Goal: Ask a question

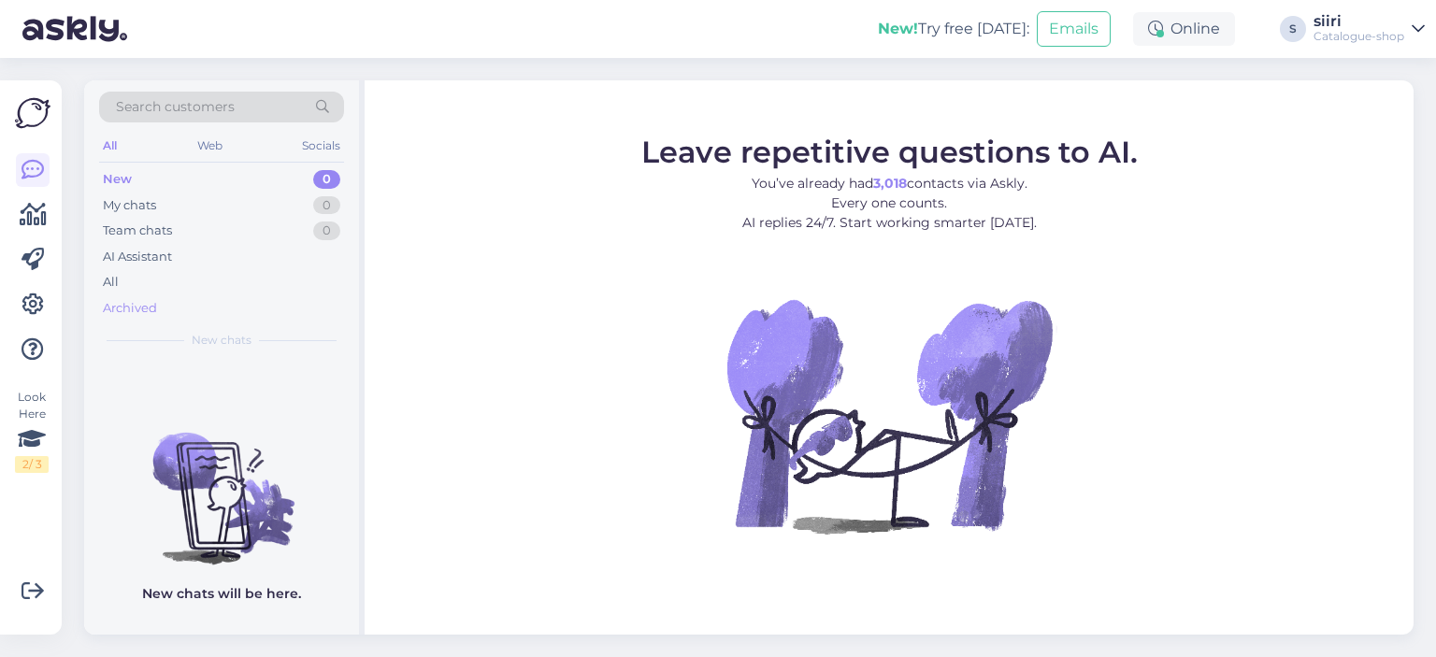
click at [130, 303] on div "Archived" at bounding box center [130, 308] width 54 height 19
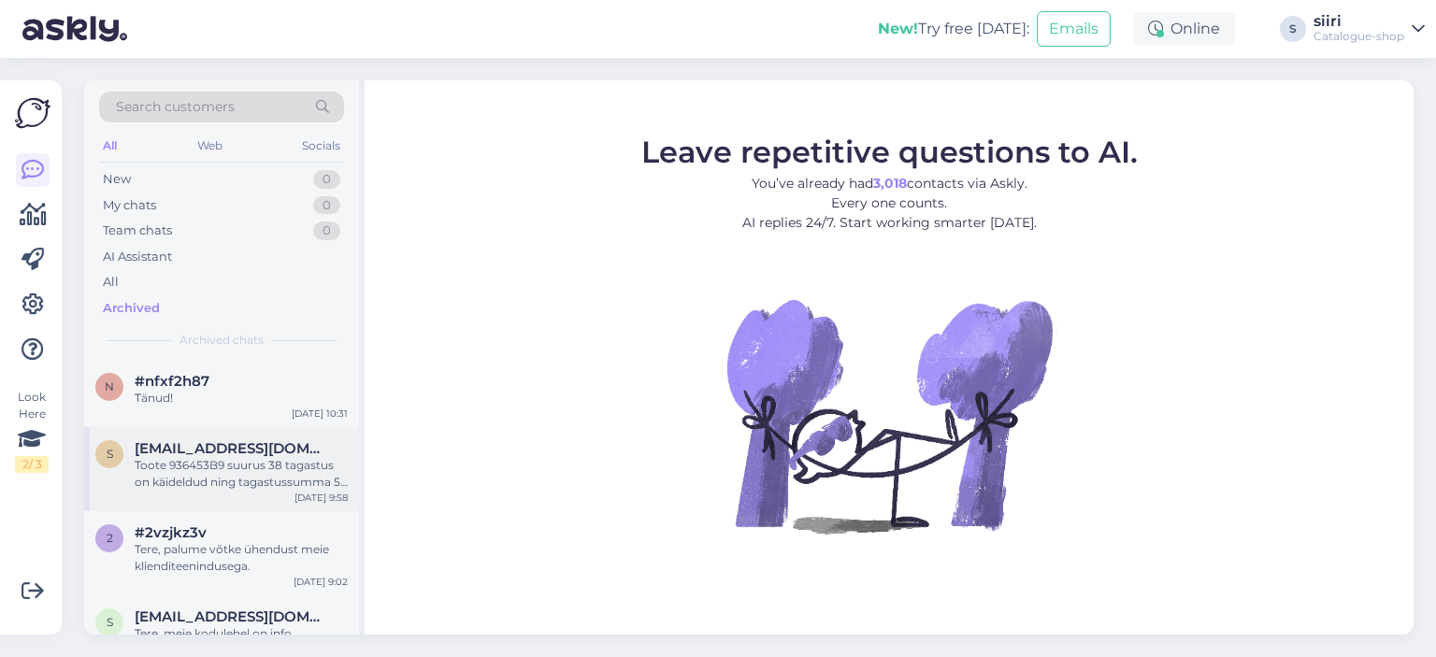
click at [210, 472] on div "Toote 936453B9 suurus 38 tagastus on käideldud ning tagastussumma 50 eurot kant…" at bounding box center [241, 474] width 213 height 34
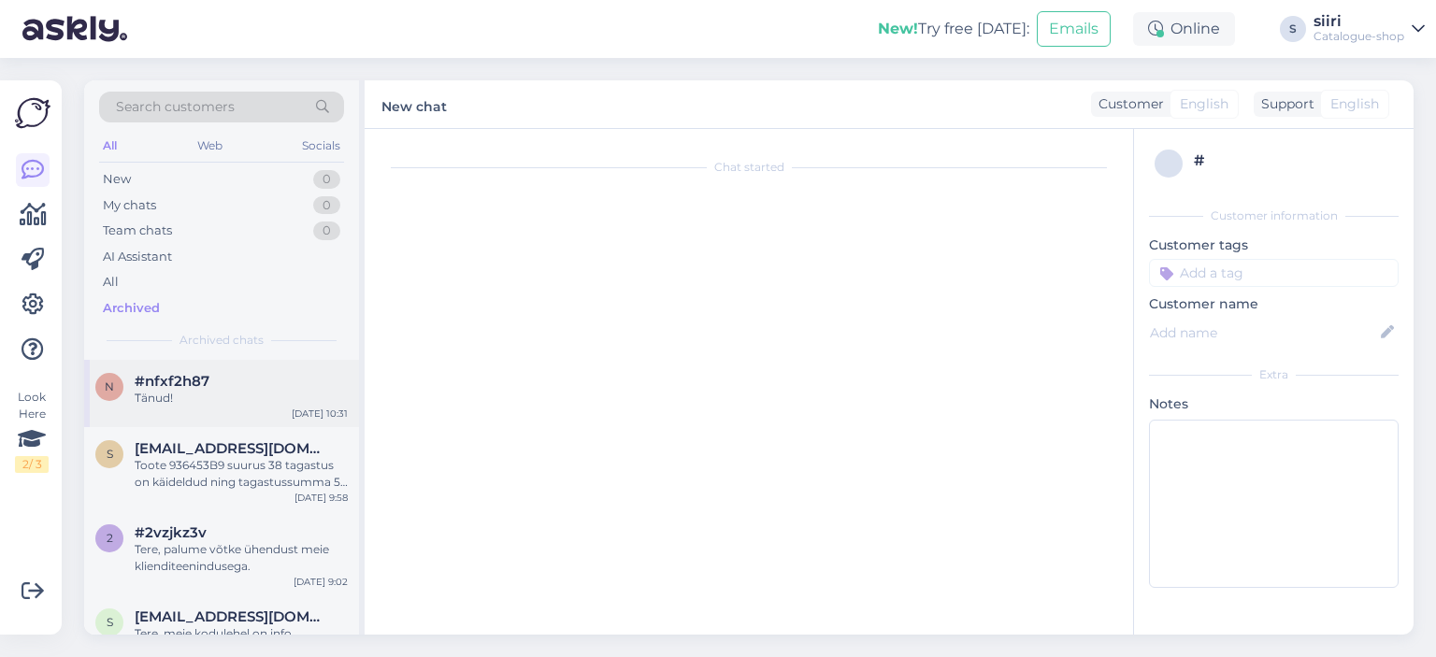
scroll to position [506, 0]
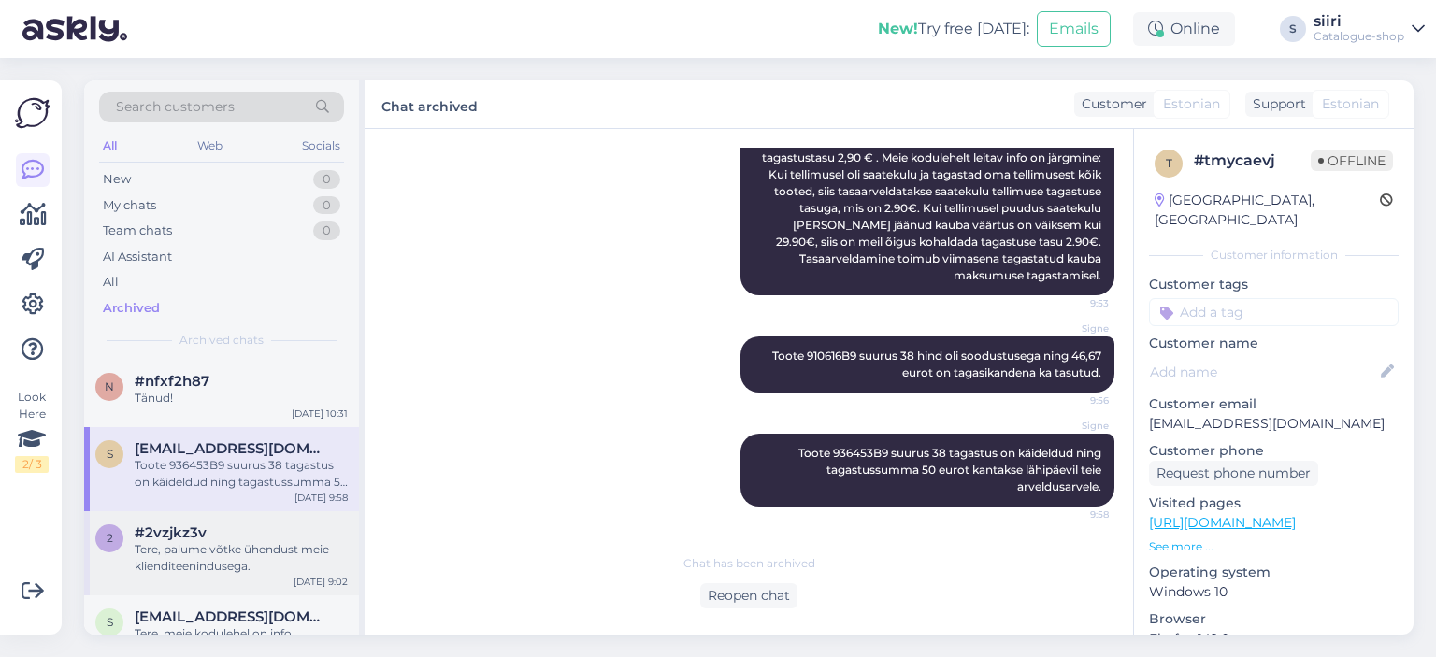
click at [183, 560] on div "Tere, palume võtke ühendust meie klienditeenindusega." at bounding box center [241, 558] width 213 height 34
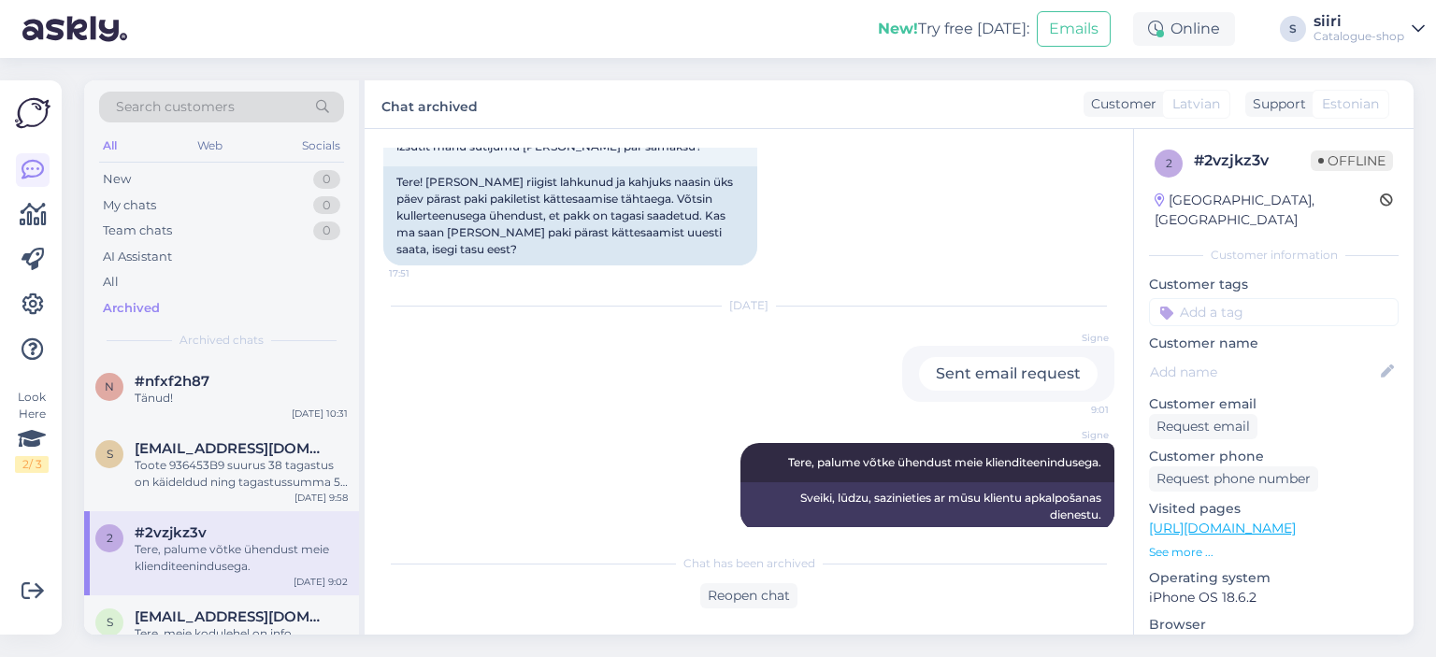
scroll to position [210, 0]
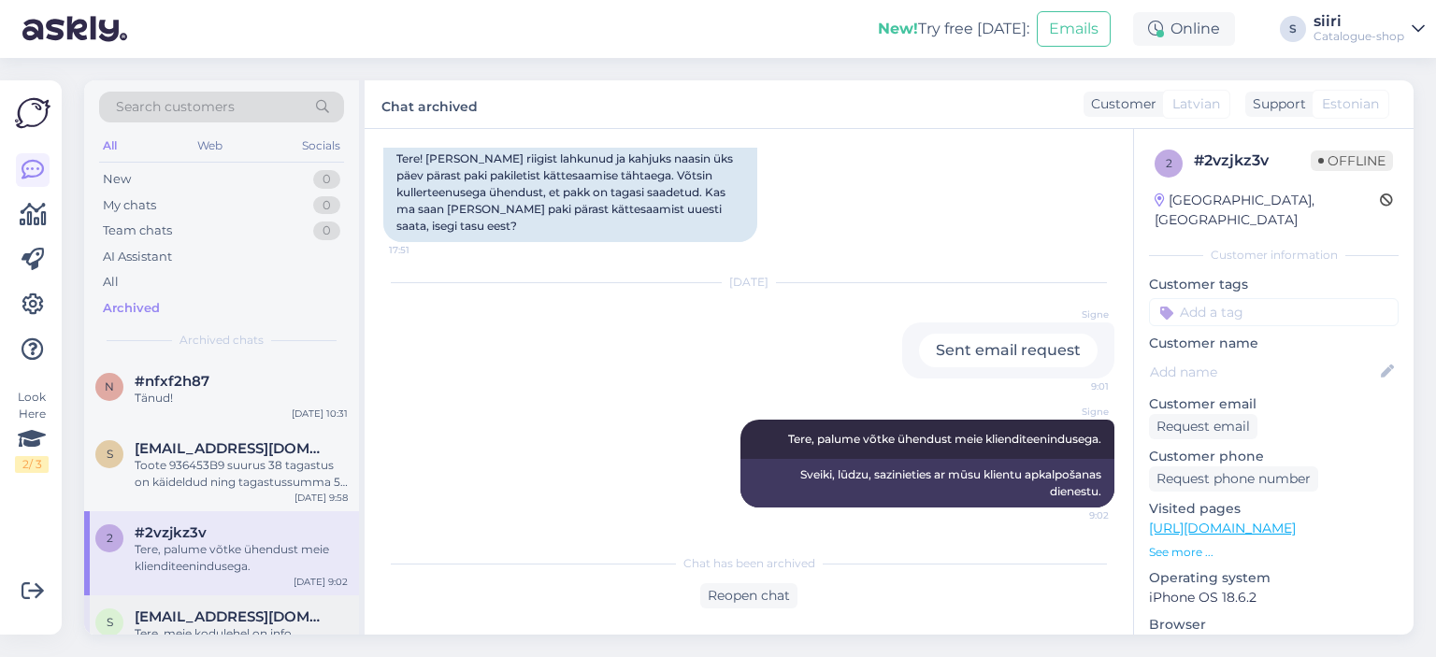
click at [183, 616] on span "[EMAIL_ADDRESS][DOMAIN_NAME]" at bounding box center [232, 617] width 194 height 17
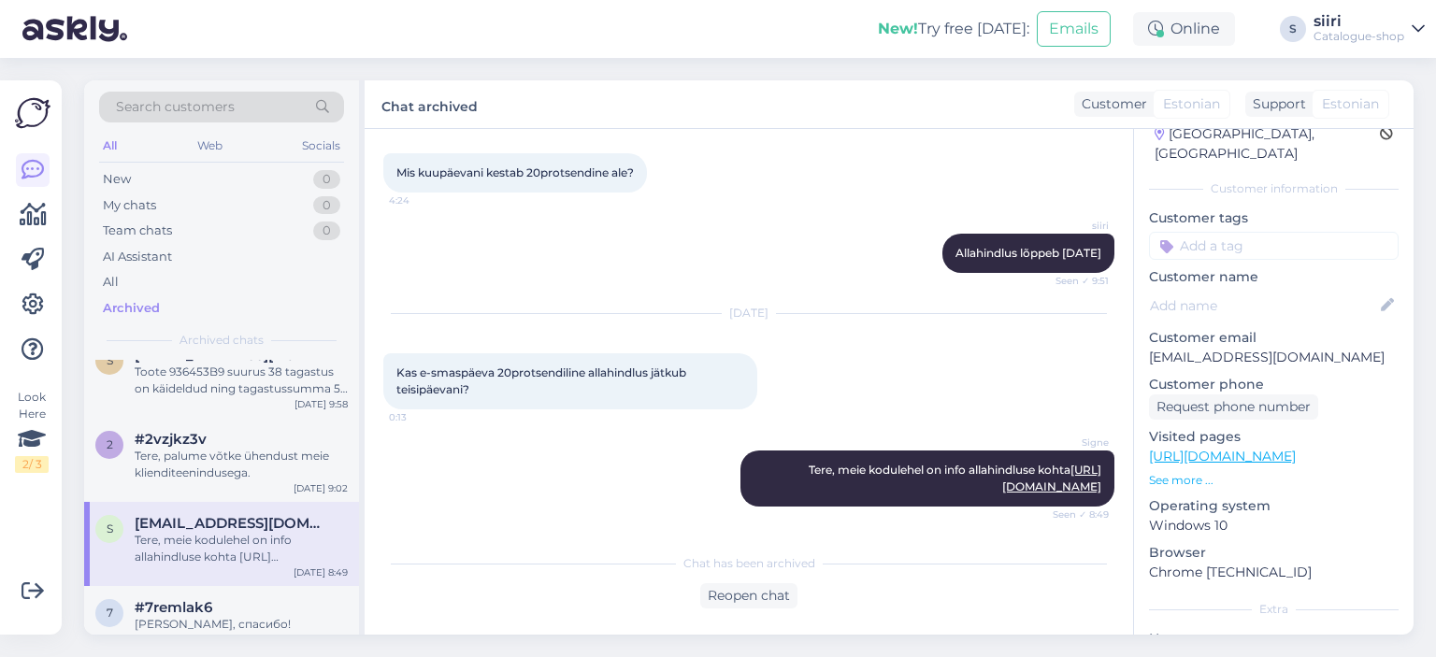
scroll to position [280, 0]
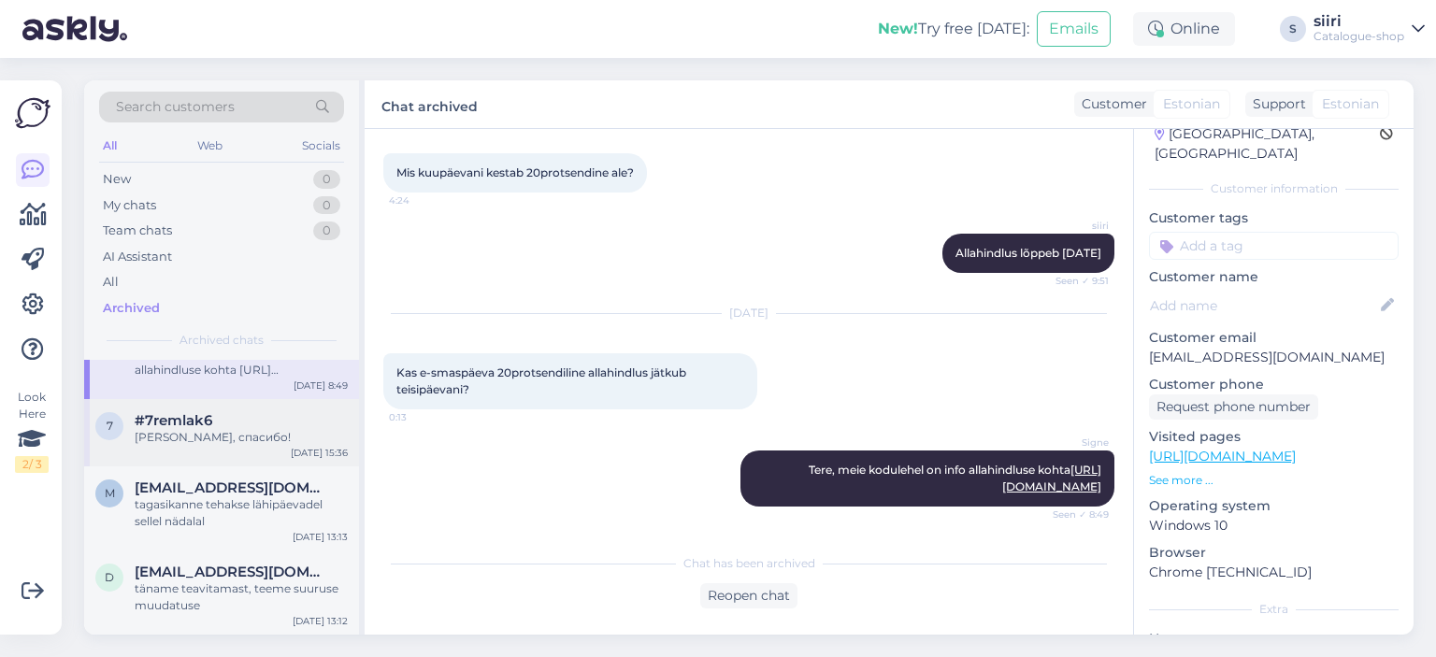
click at [172, 430] on div "[PERSON_NAME], спасибо!" at bounding box center [241, 437] width 213 height 17
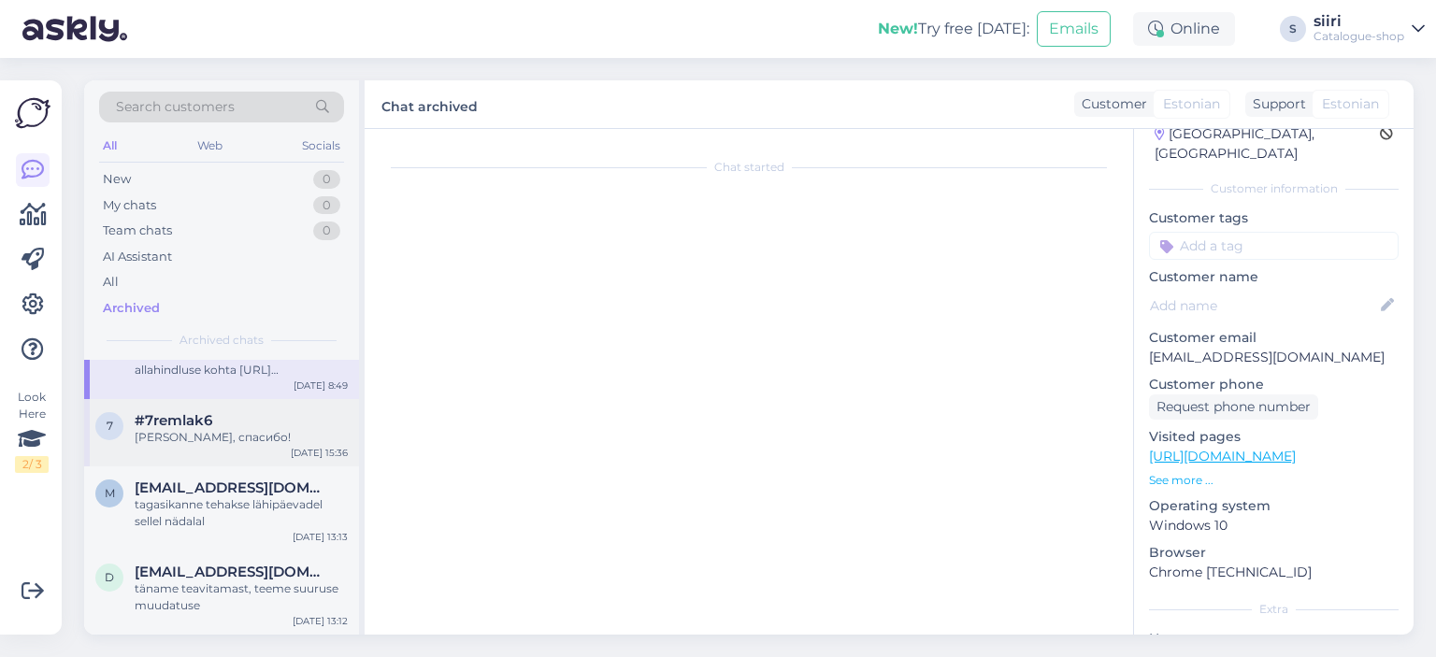
scroll to position [1421, 0]
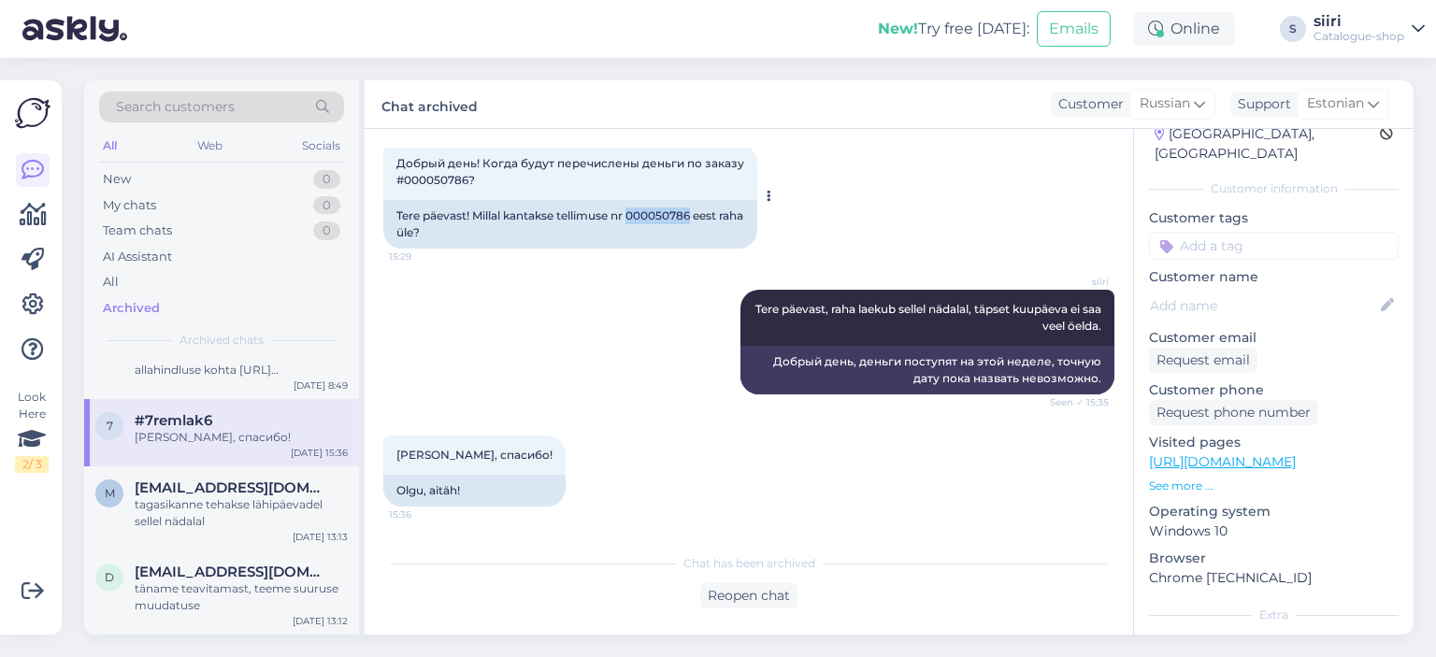
drag, startPoint x: 631, startPoint y: 219, endPoint x: 680, endPoint y: 227, distance: 49.3
click at [693, 223] on div "Tere päevast! Millal kantakse tellimuse nr 000050786 eest raha üle?" at bounding box center [570, 224] width 374 height 49
copy div "000050786"
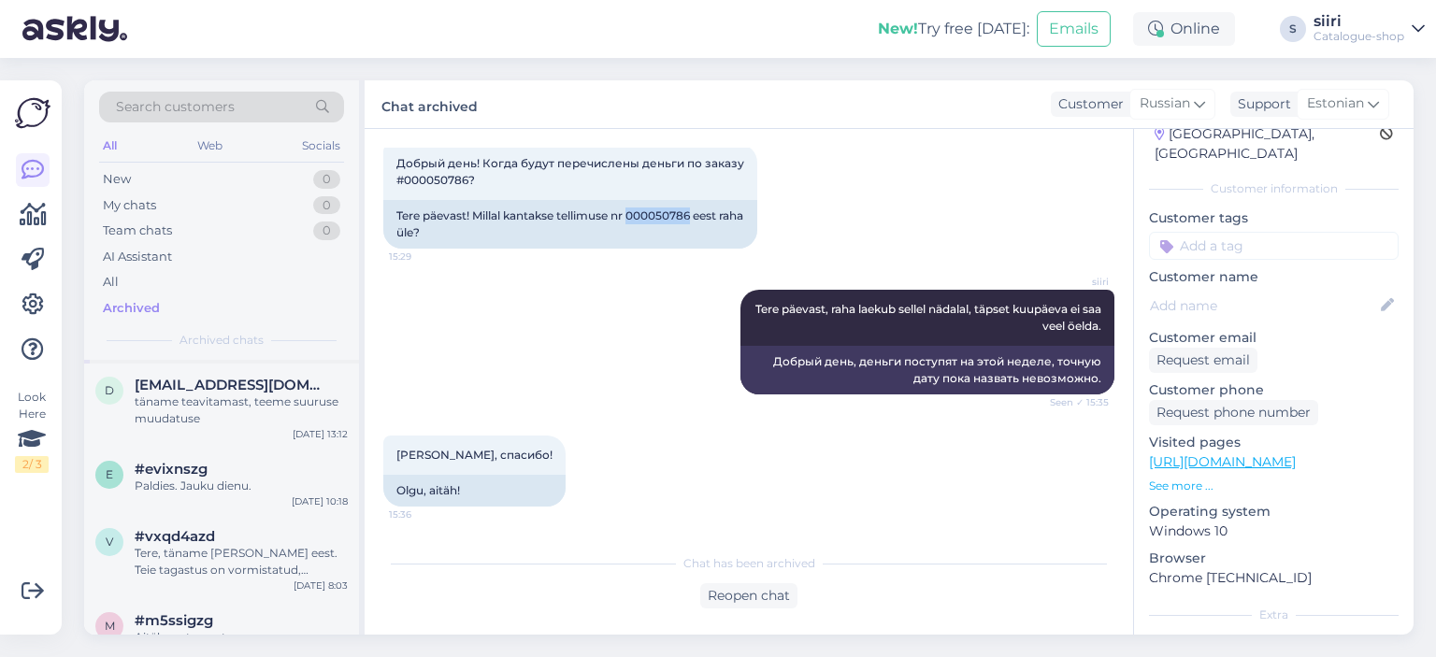
scroll to position [561, 0]
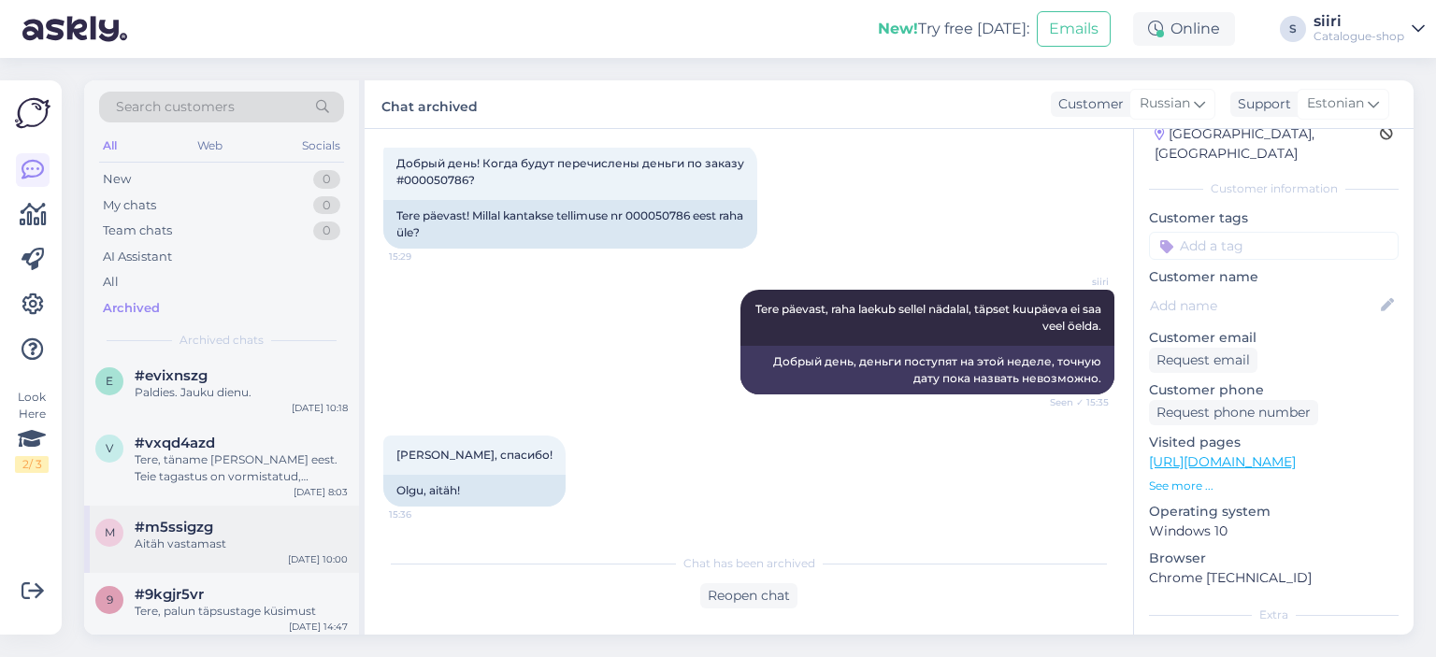
click at [204, 544] on div "Aitäh vastamast" at bounding box center [241, 544] width 213 height 17
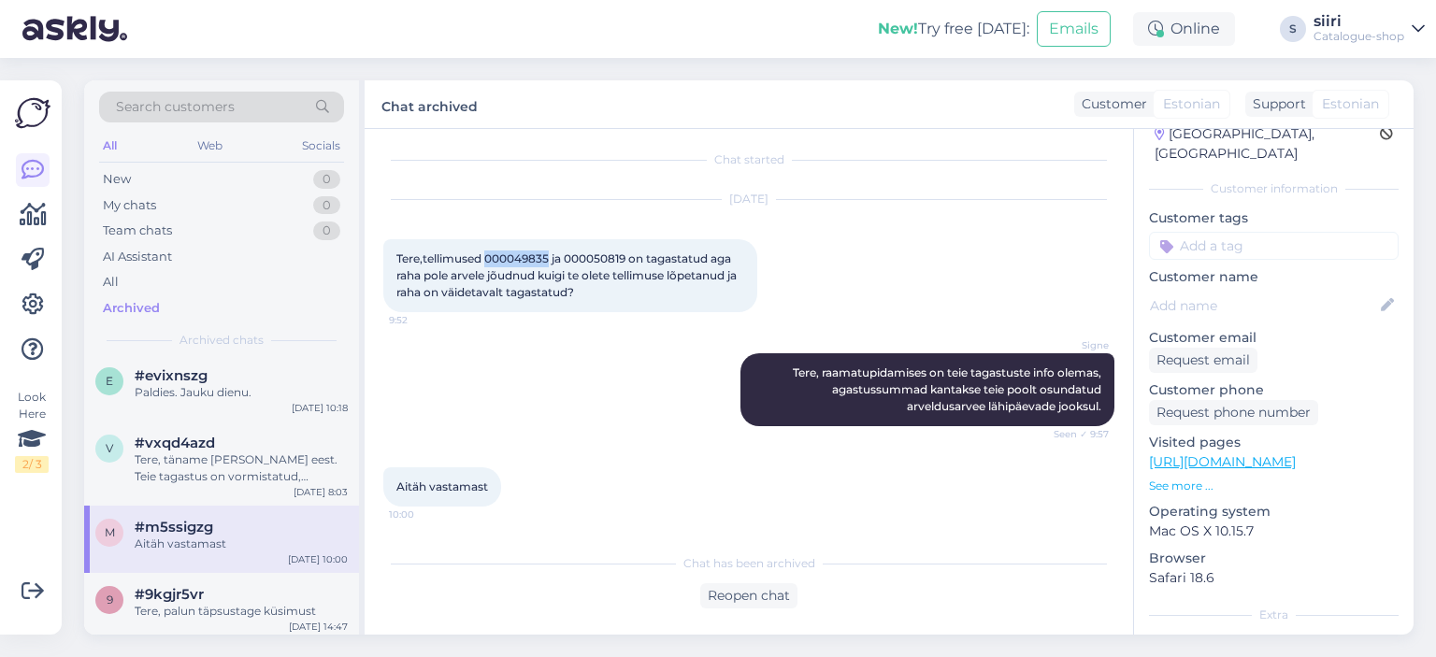
drag, startPoint x: 485, startPoint y: 257, endPoint x: 543, endPoint y: 262, distance: 58.2
click at [547, 261] on span "Tere,tellimused 000049835 ja 000050819 on tagastatud aga raha pole arvele jõudn…" at bounding box center [567, 276] width 343 height 48
copy span "000049835"
click at [115, 177] on div "New" at bounding box center [117, 179] width 28 height 19
